Goal: Task Accomplishment & Management: Complete application form

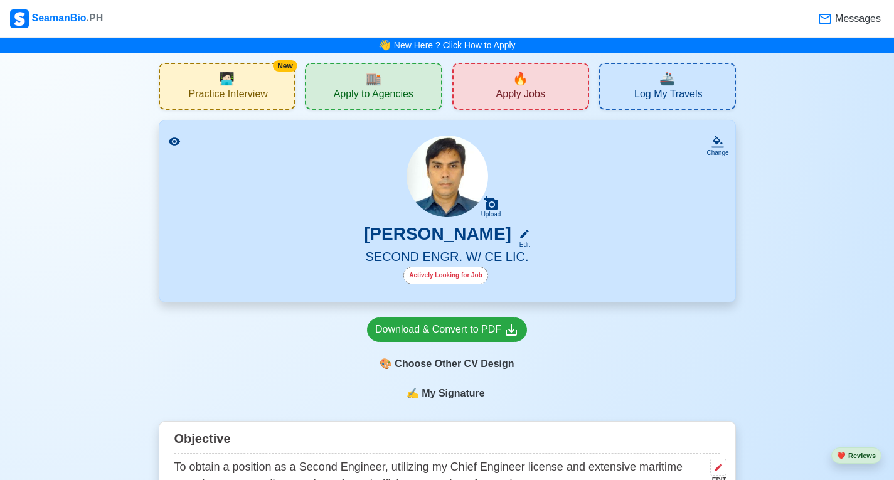
click at [502, 93] on span "Apply Jobs" at bounding box center [520, 96] width 49 height 16
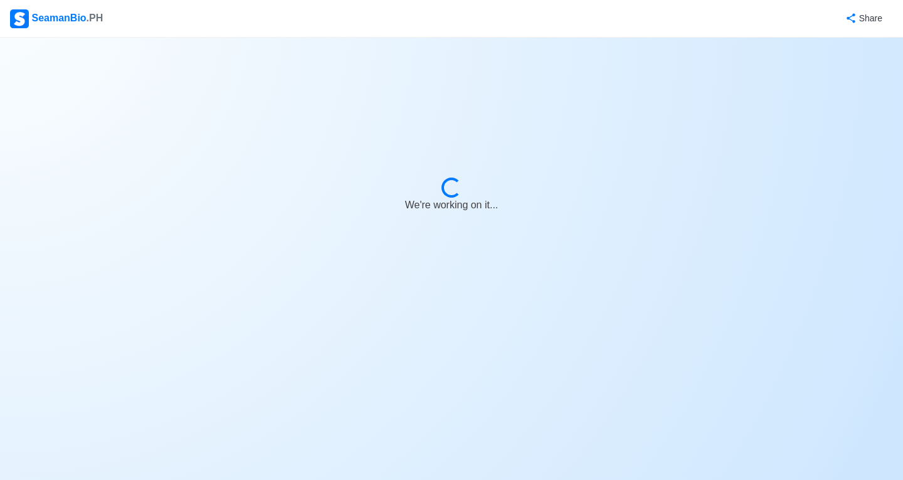
select select "2nd Engineer"
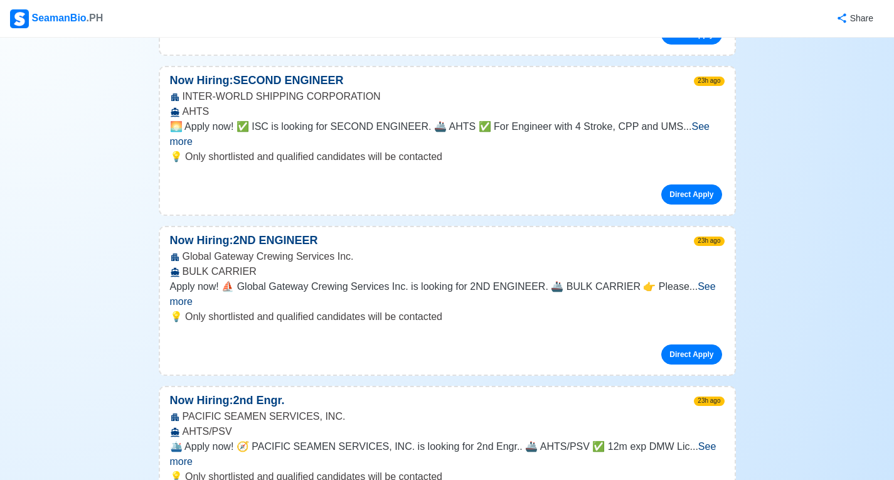
scroll to position [502, 0]
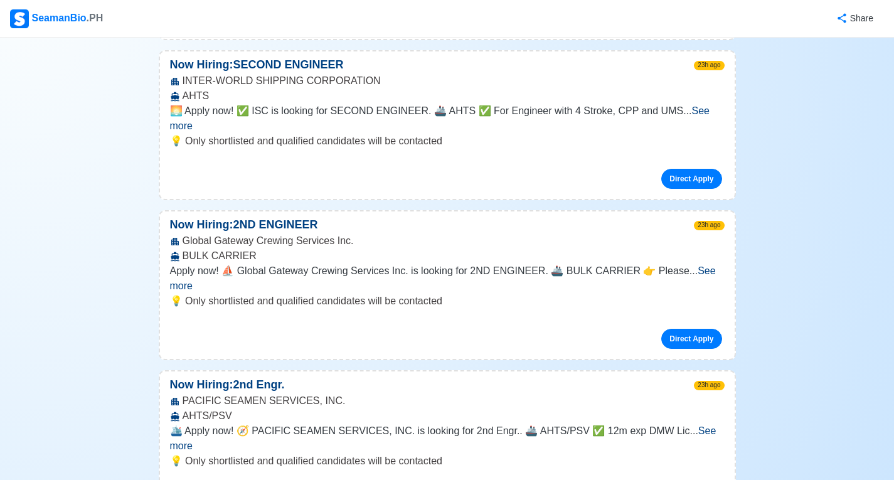
click at [702, 425] on span "See more" at bounding box center [443, 438] width 546 height 26
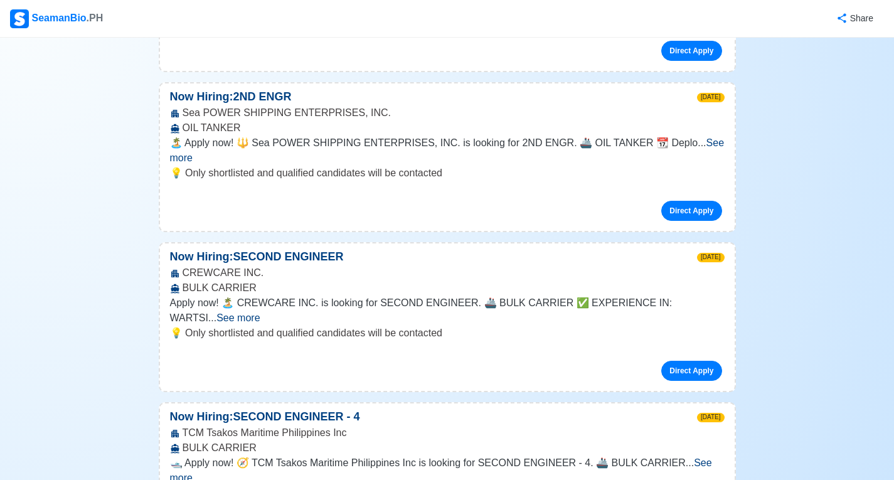
scroll to position [1505, 0]
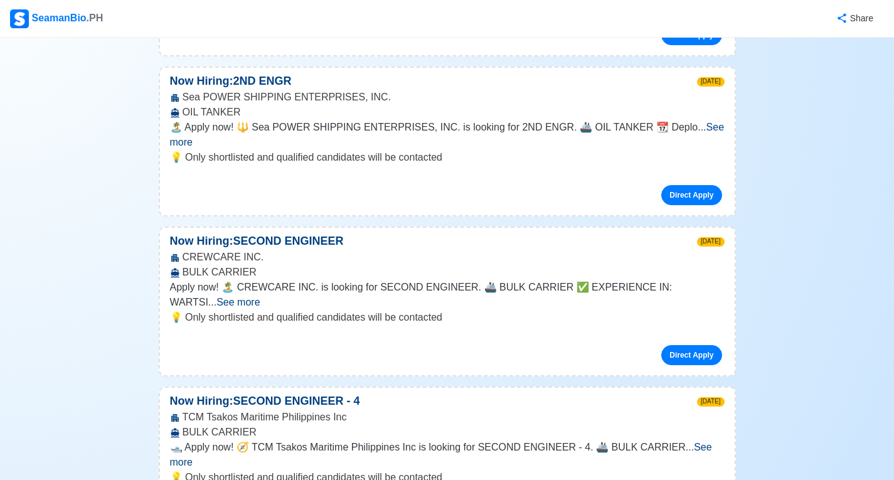
click at [703, 442] on span "See more" at bounding box center [441, 455] width 542 height 26
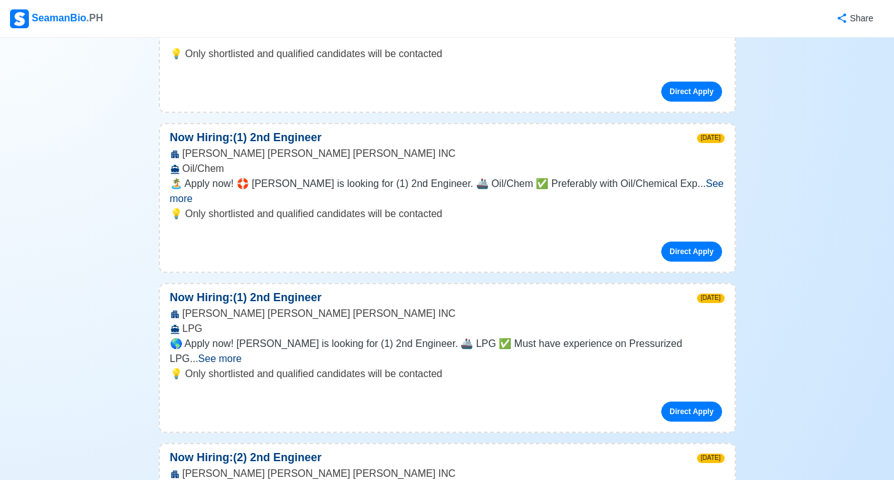
scroll to position [2007, 0]
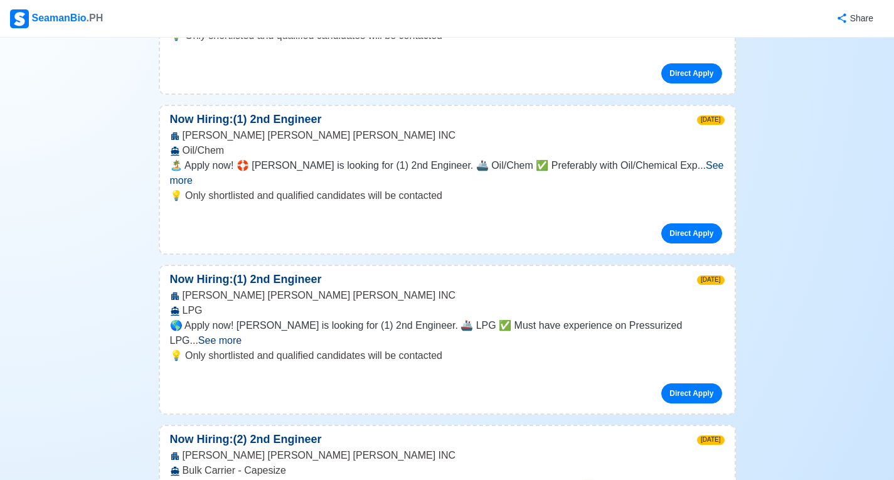
click at [241, 335] on span "See more" at bounding box center [219, 340] width 43 height 11
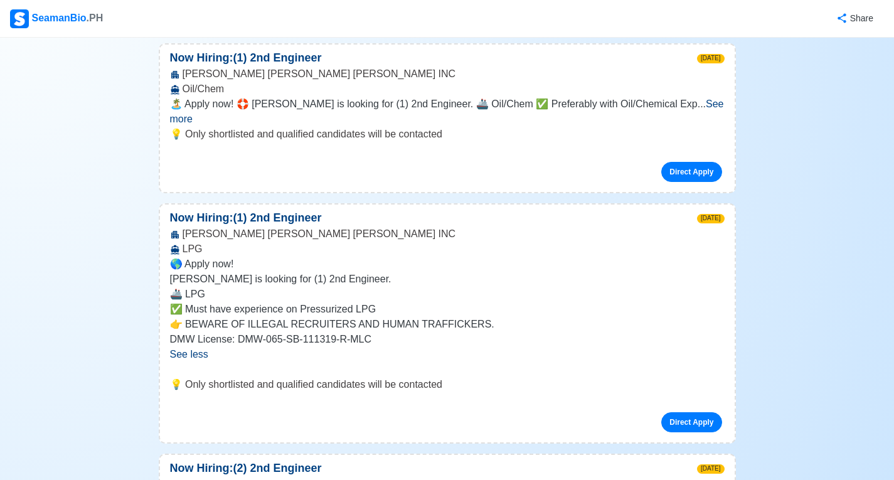
scroll to position [2132, 0]
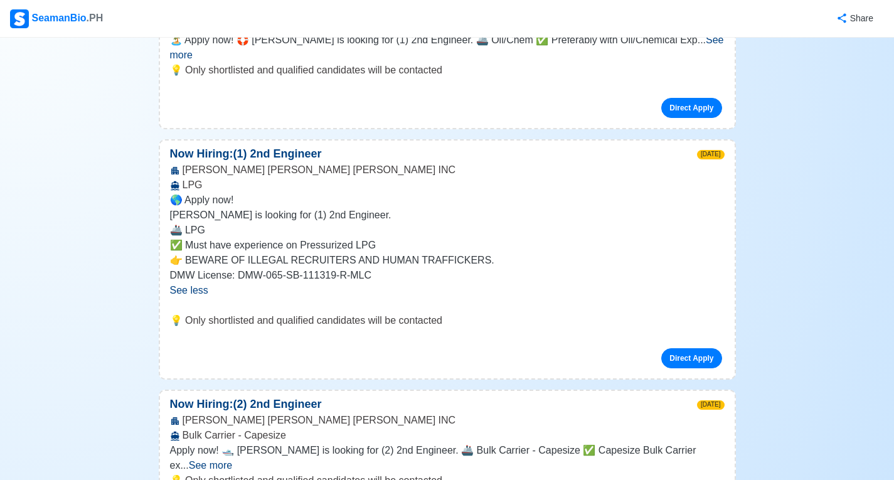
click at [232, 460] on span "See more" at bounding box center [210, 465] width 43 height 11
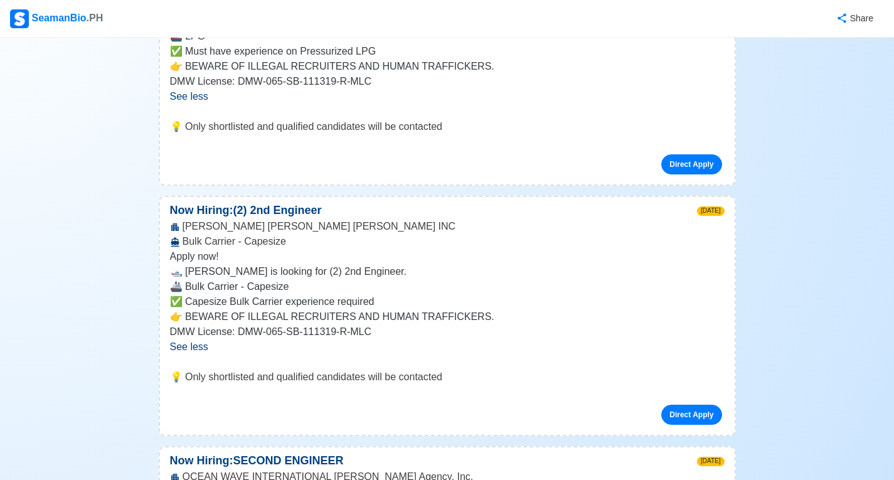
scroll to position [2383, 0]
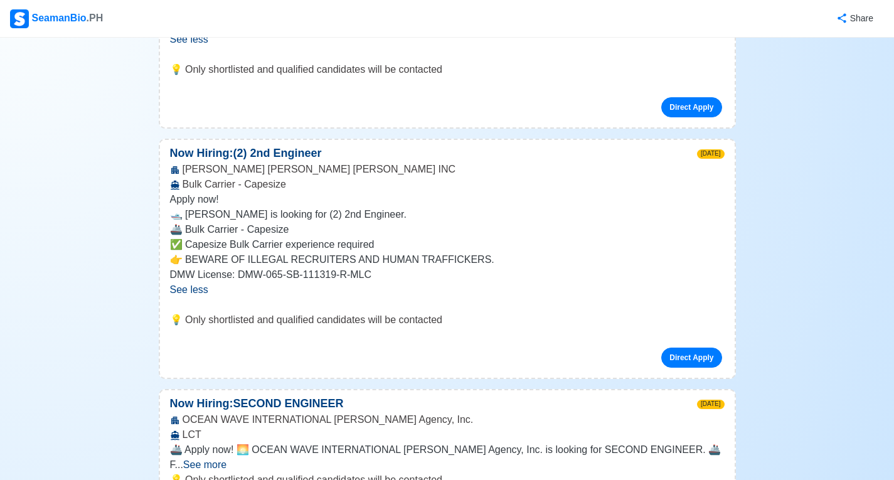
click at [226, 459] on span "See more" at bounding box center [204, 464] width 43 height 11
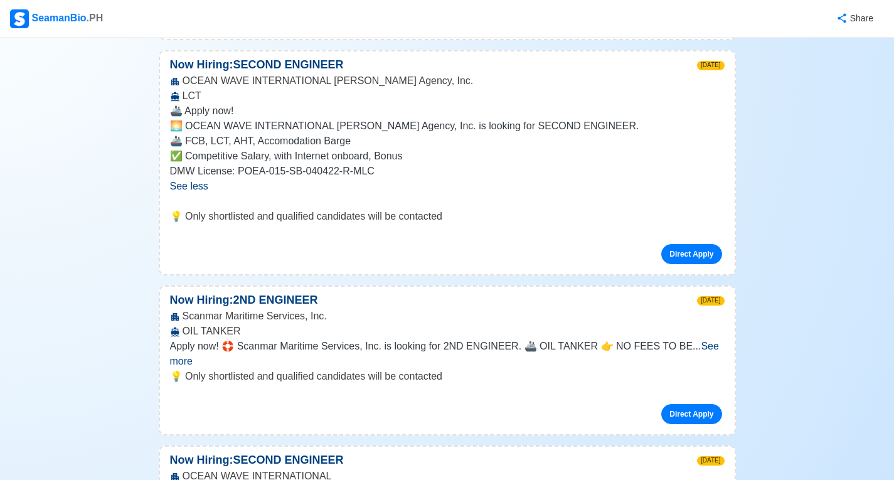
scroll to position [2760, 0]
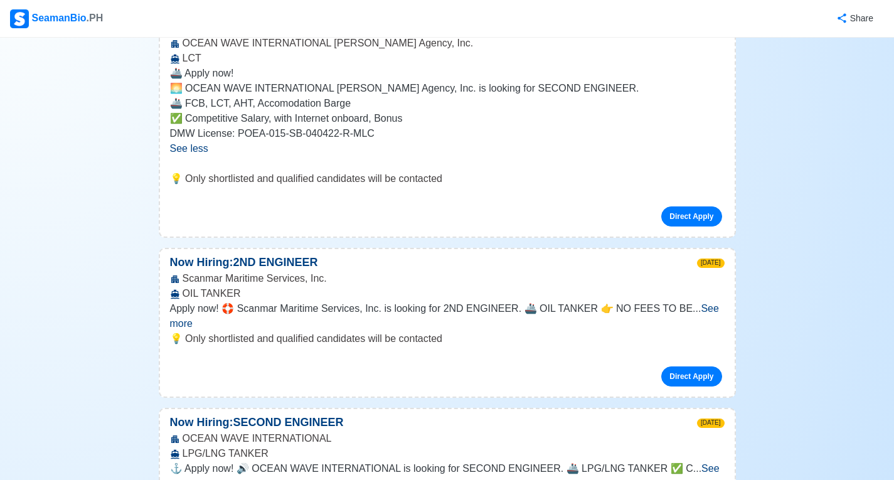
click at [693, 303] on span "See more" at bounding box center [444, 316] width 549 height 26
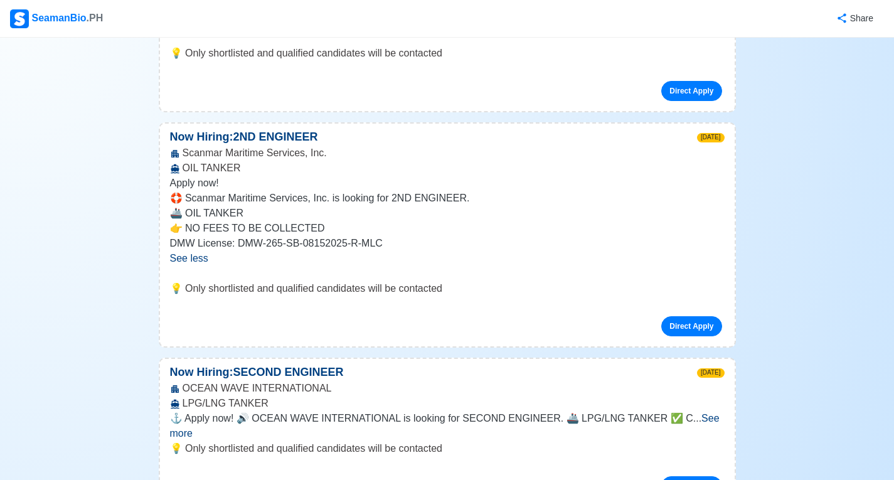
scroll to position [2948, 0]
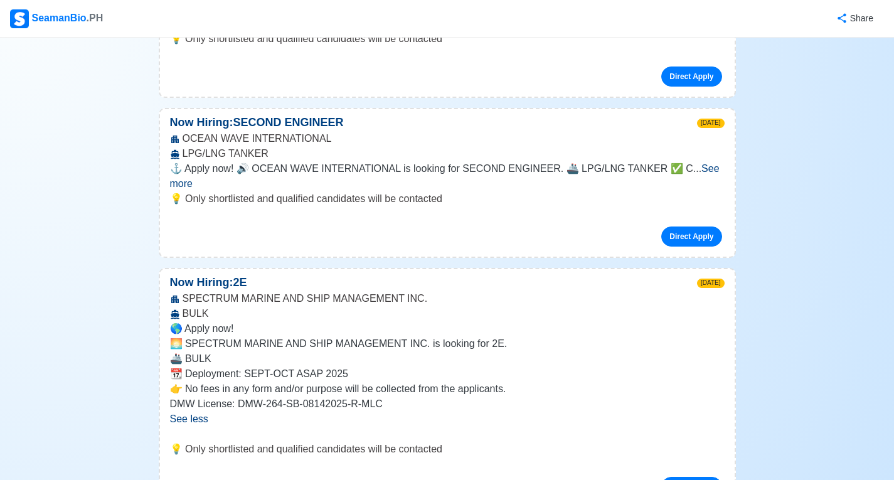
scroll to position [3199, 0]
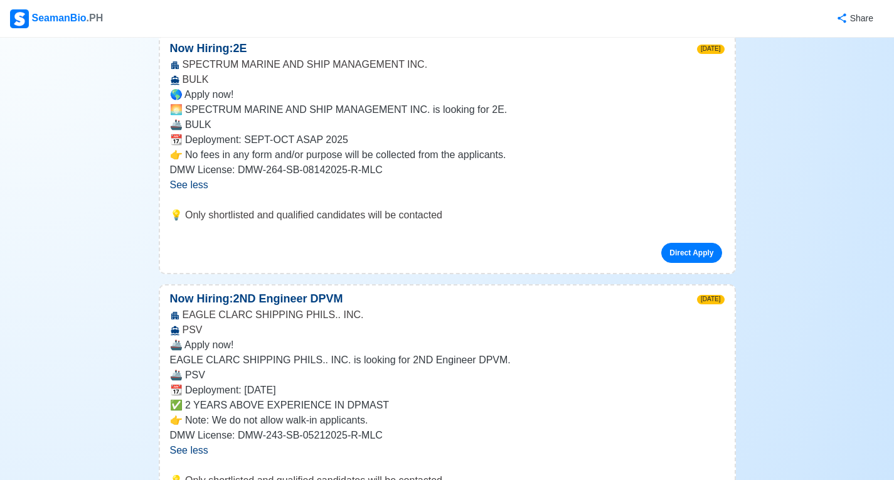
scroll to position [3387, 0]
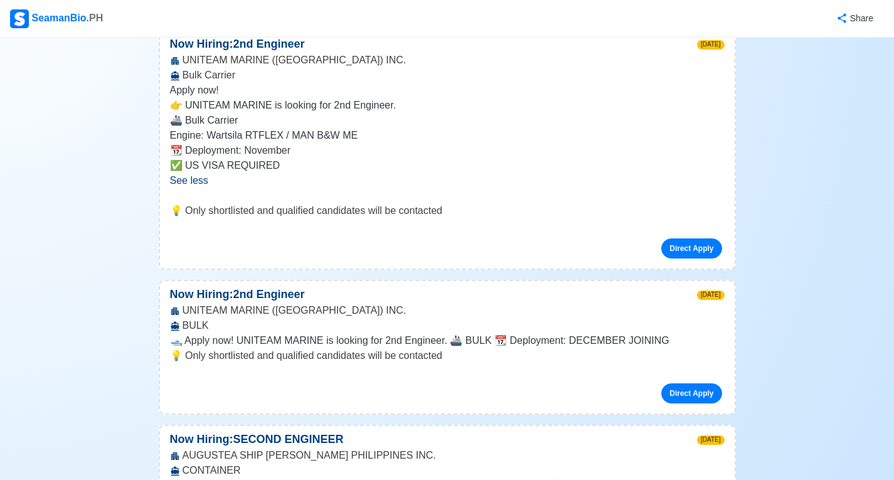
scroll to position [3951, 0]
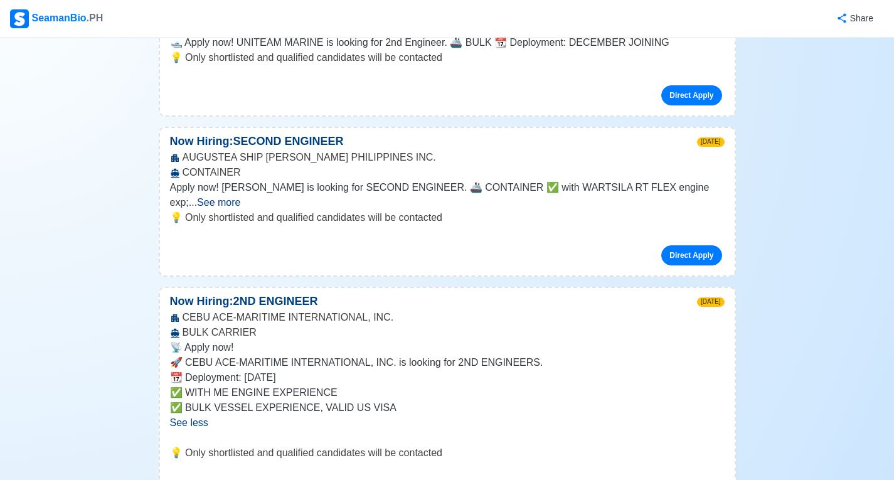
scroll to position [4202, 0]
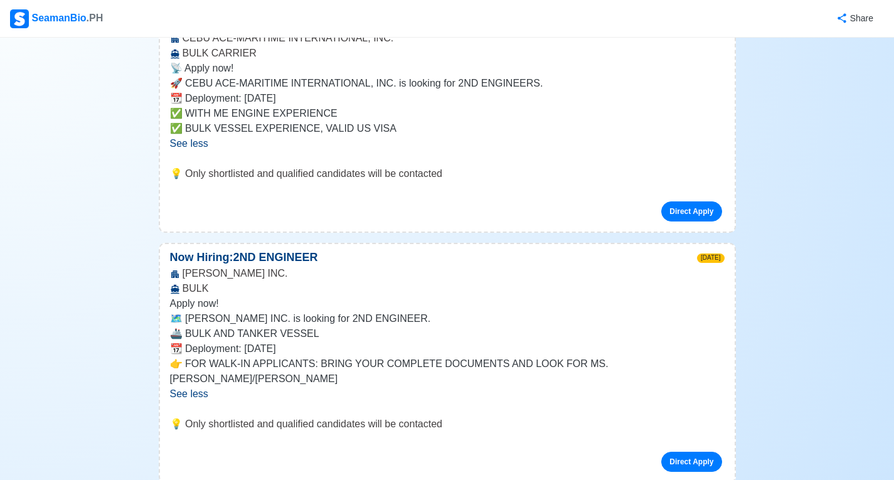
scroll to position [4516, 0]
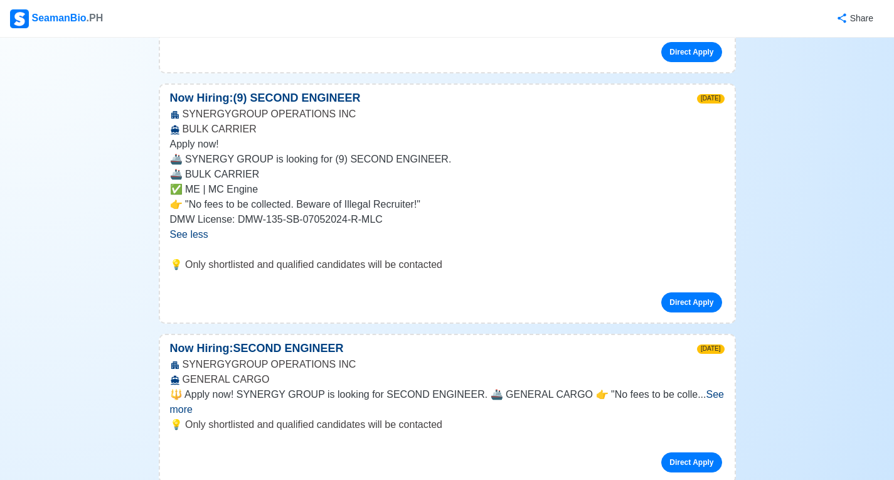
scroll to position [5018, 0]
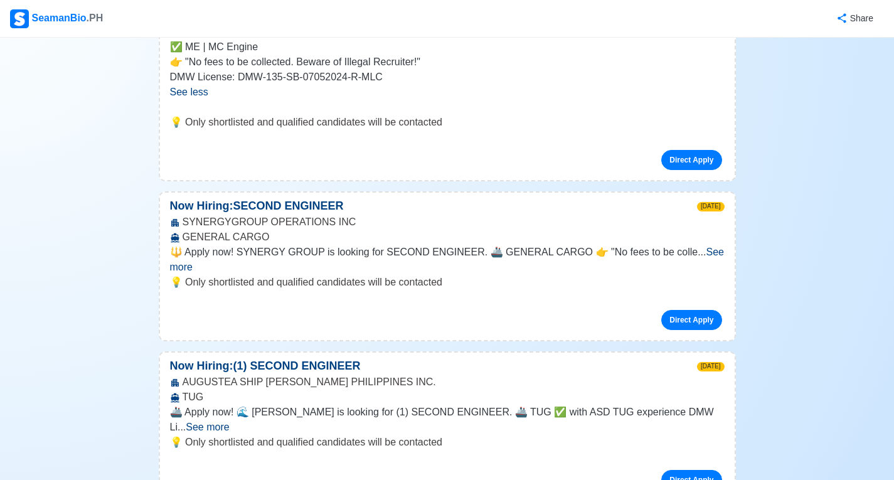
click at [229, 421] on span "See more" at bounding box center [207, 426] width 43 height 11
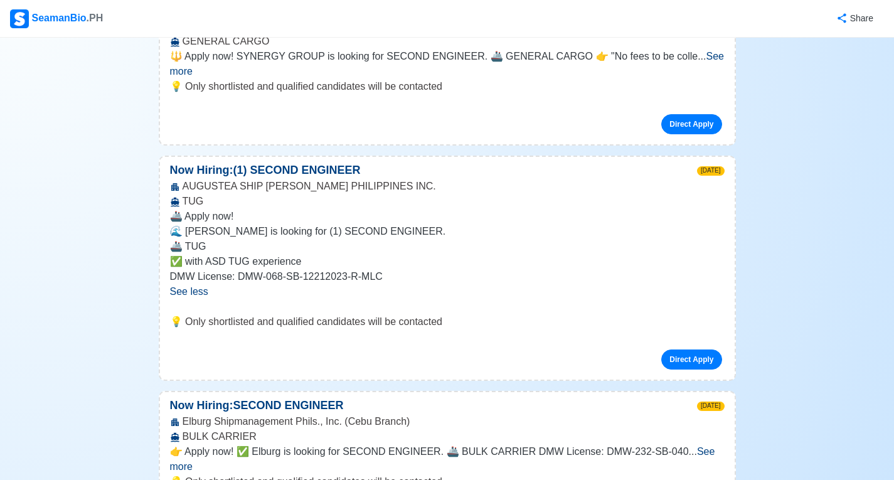
scroll to position [5331, 0]
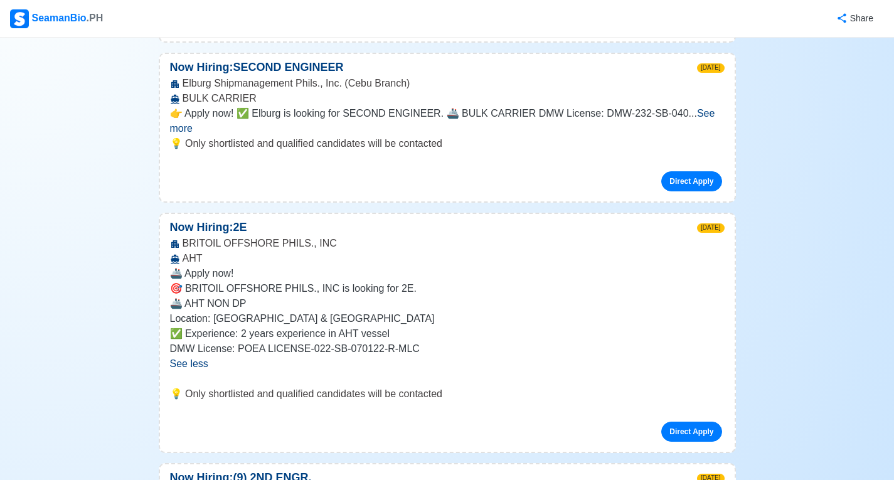
scroll to position [5582, 0]
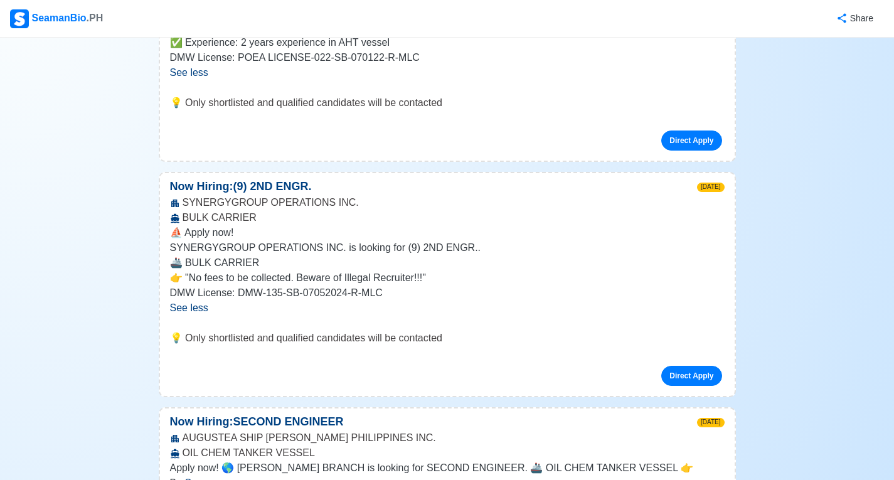
scroll to position [5896, 0]
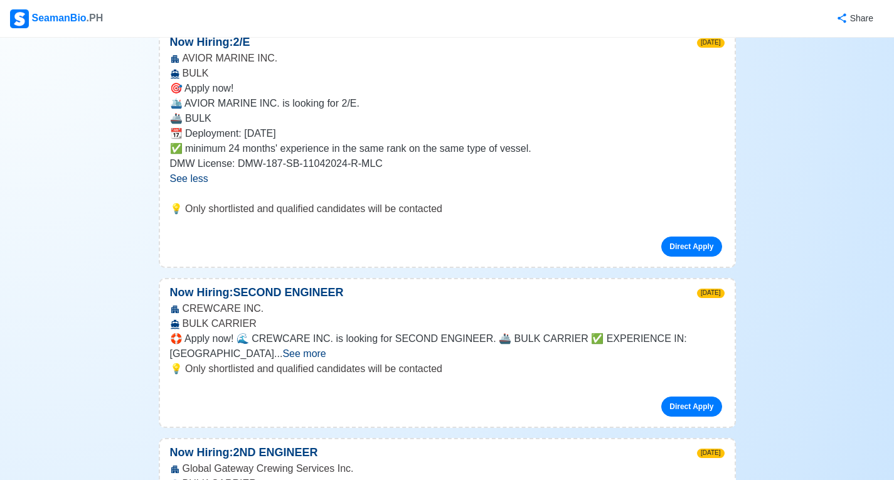
scroll to position [6397, 0]
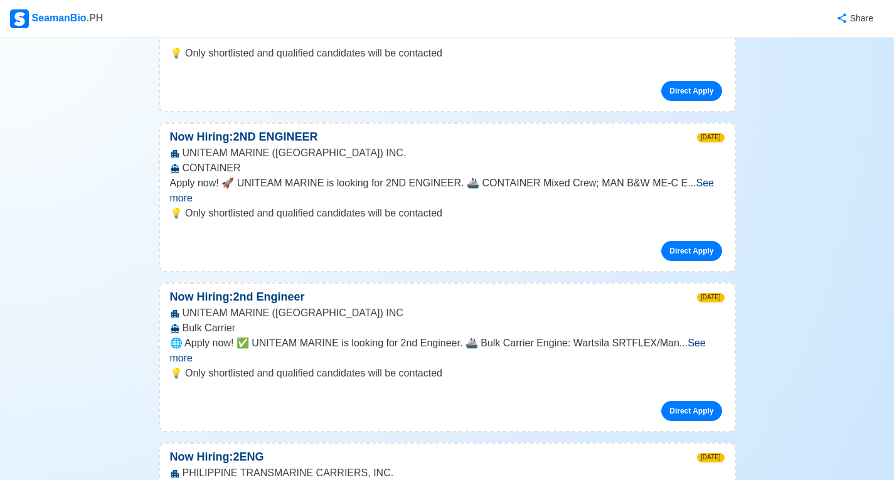
scroll to position [7213, 0]
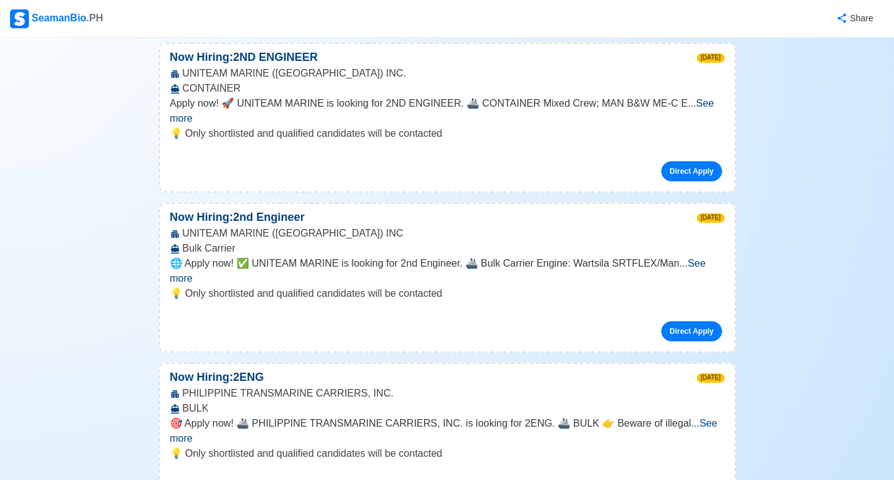
scroll to position [7464, 0]
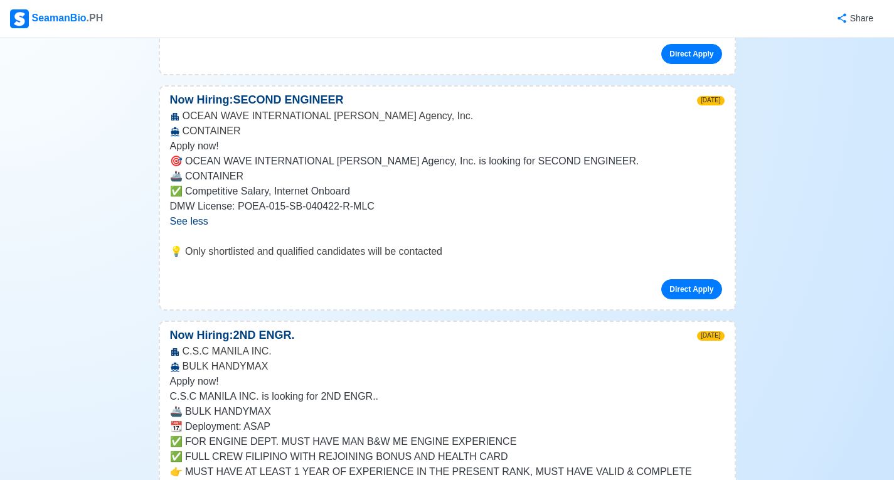
scroll to position [7965, 0]
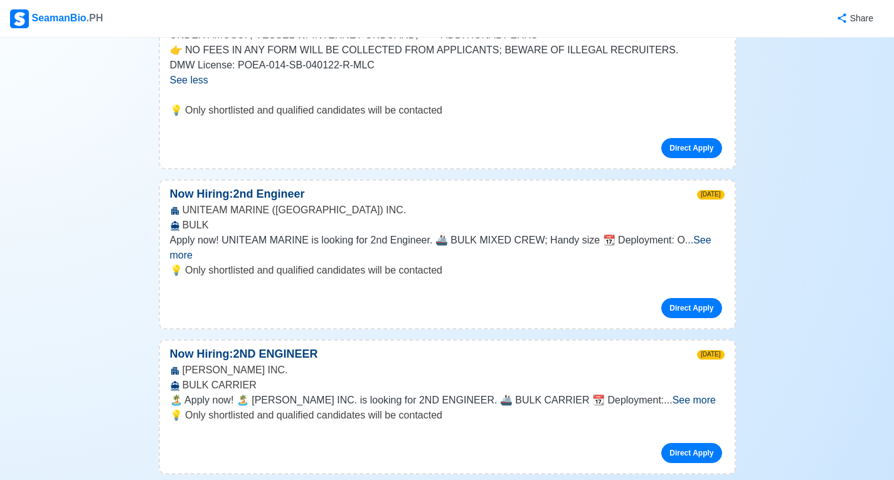
scroll to position [8593, 0]
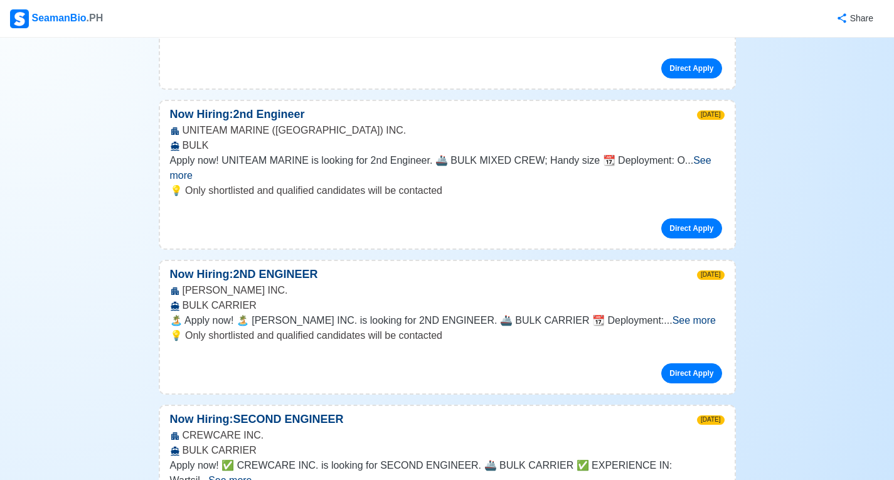
scroll to position [8718, 0]
